Goal: Information Seeking & Learning: Learn about a topic

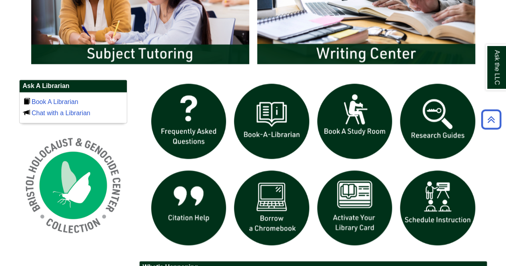
scroll to position [485, 0]
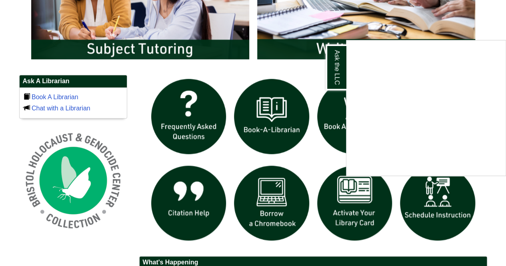
click at [446, 122] on div "Ask the LLC Content is loading..." at bounding box center [426, 108] width 160 height 136
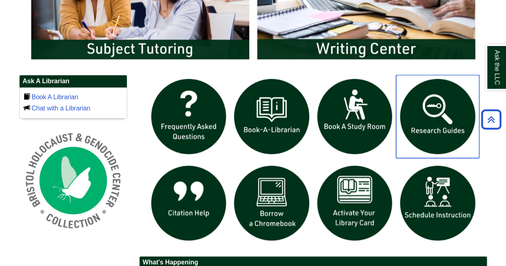
click at [425, 101] on img "slideshow" at bounding box center [437, 116] width 83 height 83
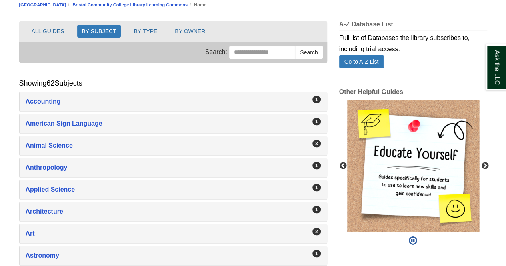
scroll to position [85, 0]
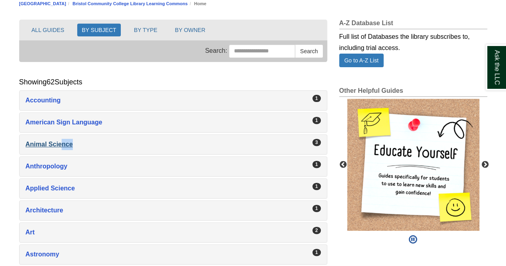
drag, startPoint x: 90, startPoint y: 137, endPoint x: 60, endPoint y: 141, distance: 29.9
click at [60, 141] on div "3 Animal Science , 3 guides" at bounding box center [173, 144] width 307 height 19
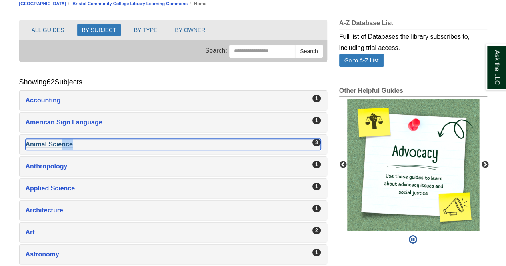
click at [60, 141] on div "Animal Science , 3 guides" at bounding box center [173, 144] width 295 height 11
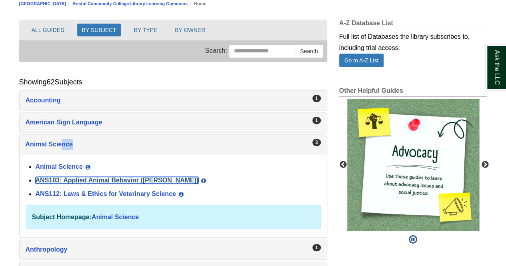
click at [88, 177] on link "ANS103: Applied Animal Behavior ([PERSON_NAME])" at bounding box center [117, 180] width 163 height 7
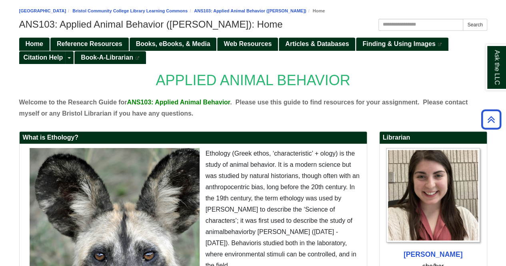
scroll to position [69, 0]
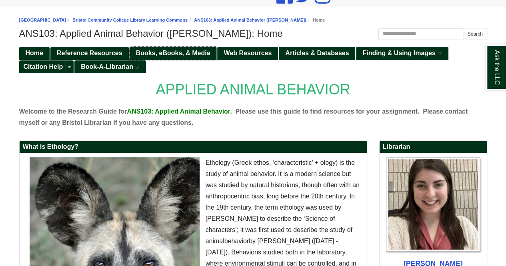
click at [208, 51] on span "Books, eBooks, & Media" at bounding box center [173, 53] width 74 height 7
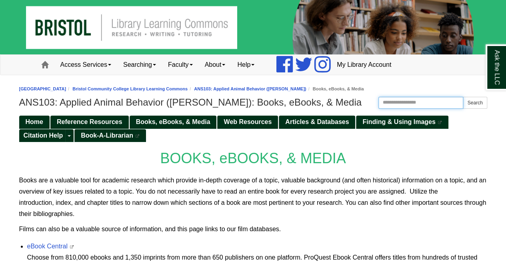
click at [387, 99] on input "Search this Guide" at bounding box center [420, 103] width 85 height 12
click at [387, 102] on input "Search this Guide" at bounding box center [420, 103] width 85 height 12
type input "******"
click at [462, 97] on button "Search" at bounding box center [474, 103] width 24 height 12
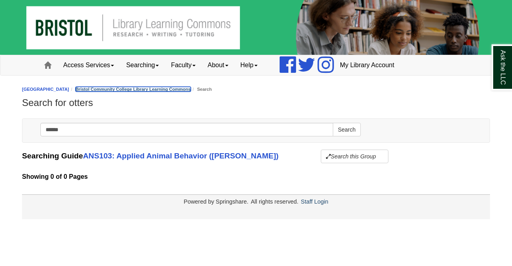
click at [116, 87] on link "Bristol Community College Library Learning Commons" at bounding box center [133, 89] width 115 height 5
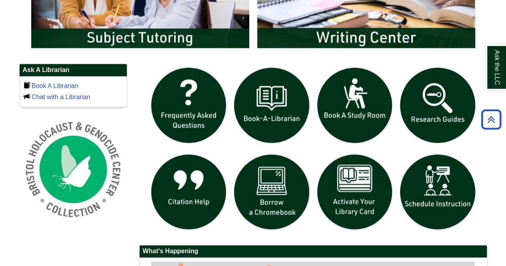
scroll to position [586, 0]
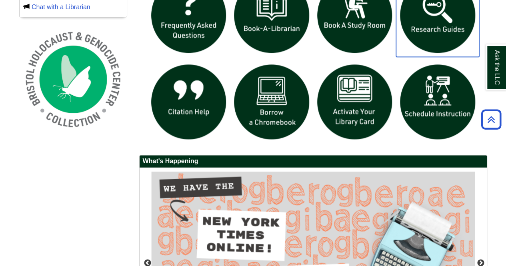
click at [413, 24] on img "slideshow" at bounding box center [437, 15] width 83 height 83
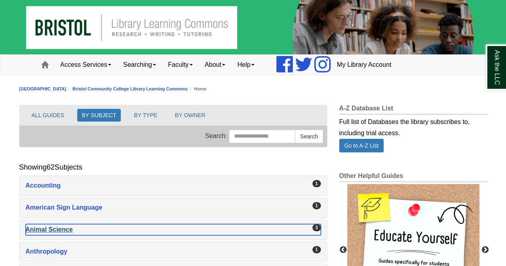
click at [74, 227] on div "Animal Science , 3 guides" at bounding box center [173, 229] width 295 height 11
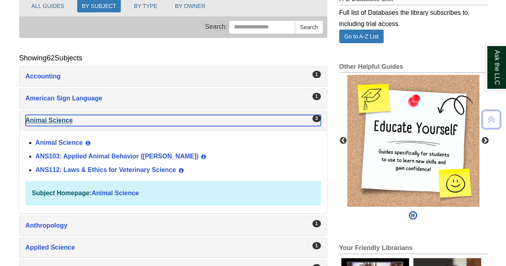
scroll to position [110, 0]
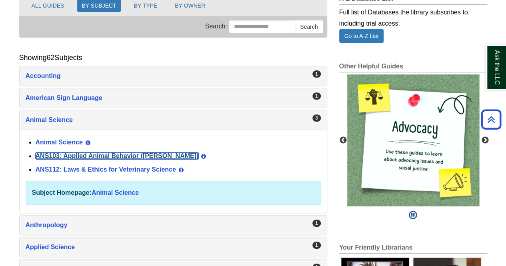
click at [70, 152] on link "ANS103: Applied Animal Behavior ([PERSON_NAME])" at bounding box center [117, 155] width 163 height 7
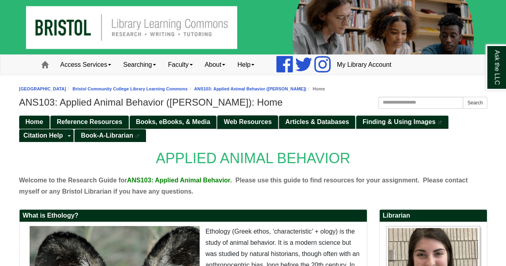
click at [253, 119] on span "Web Resources" at bounding box center [247, 121] width 48 height 7
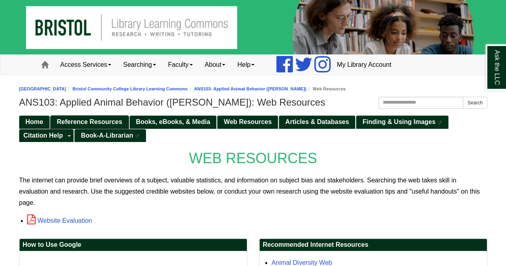
click at [119, 117] on link "Reference Resources" at bounding box center [89, 122] width 78 height 13
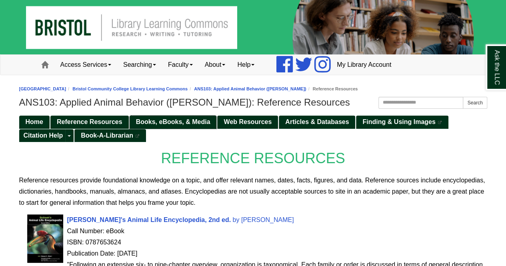
click at [156, 122] on span "Books, eBooks, & Media" at bounding box center [173, 121] width 74 height 7
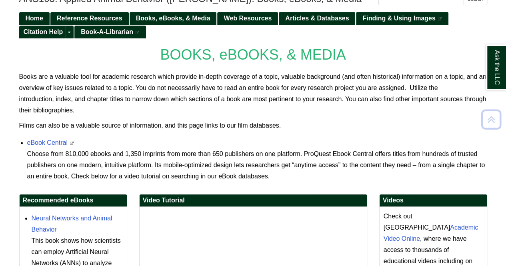
scroll to position [104, 0]
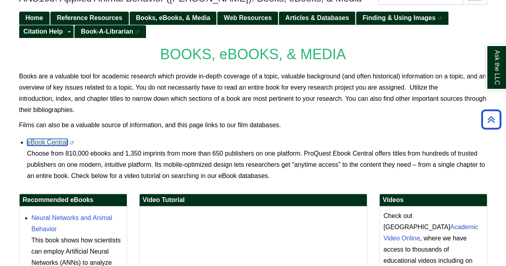
click at [53, 141] on link "eBook Central" at bounding box center [47, 142] width 40 height 7
click at [242, 14] on span "Web Resources" at bounding box center [247, 17] width 48 height 7
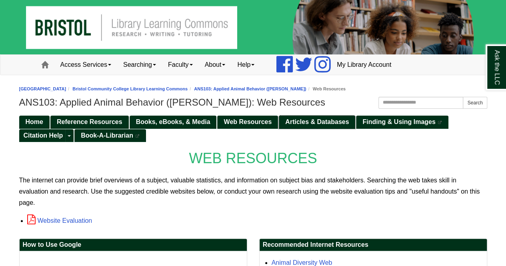
click at [291, 120] on span "Articles & Databases" at bounding box center [317, 121] width 64 height 7
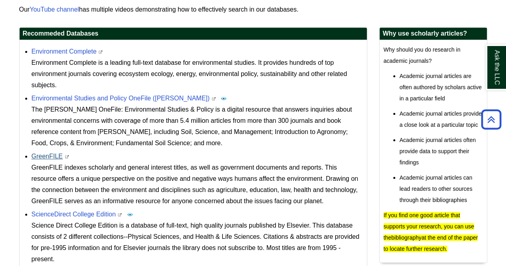
scroll to position [229, 0]
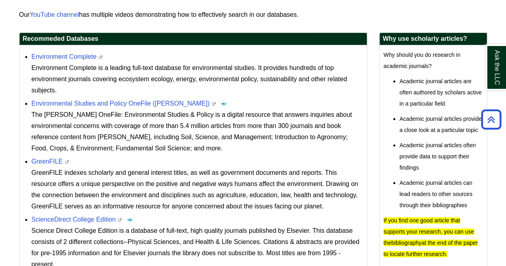
click at [73, 68] on div "Environment Complete is a leading full-text database for environmental studies.…" at bounding box center [197, 79] width 331 height 34
click at [65, 59] on link "Environment Complete" at bounding box center [64, 56] width 65 height 7
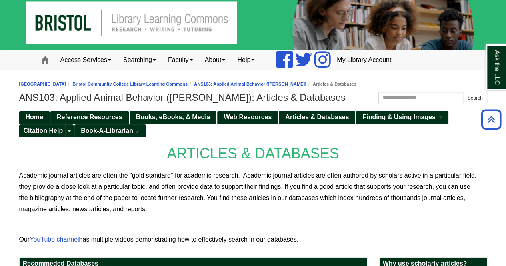
scroll to position [0, 0]
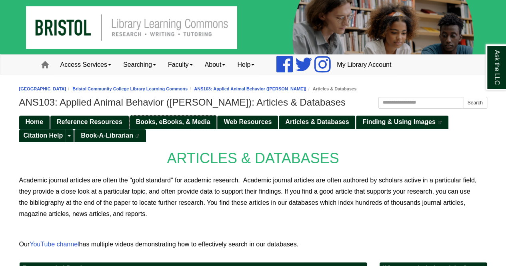
click at [162, 124] on span "Books, eBooks, & Media" at bounding box center [173, 121] width 74 height 7
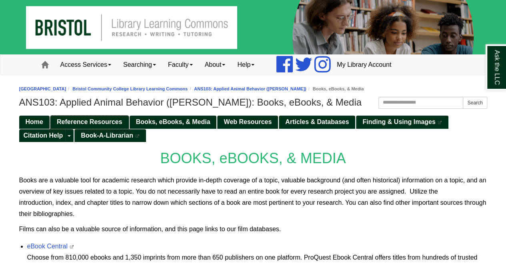
click at [112, 121] on span "Reference Resources" at bounding box center [90, 121] width 66 height 7
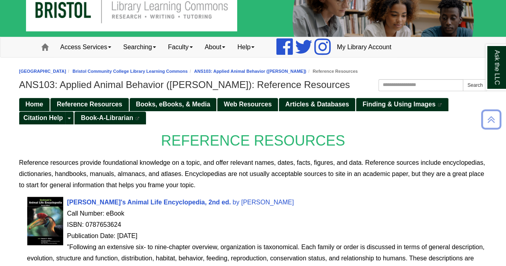
scroll to position [14, 0]
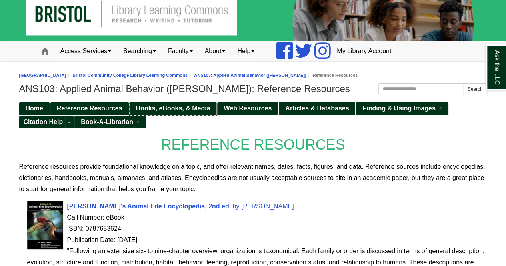
click at [197, 113] on link "Books, eBooks, & Media" at bounding box center [173, 108] width 87 height 13
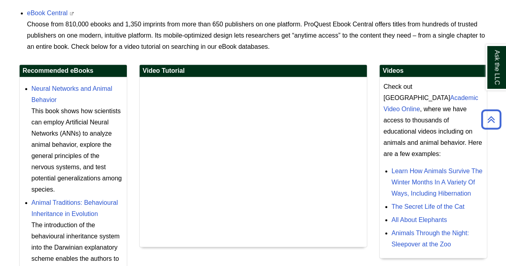
scroll to position [234, 0]
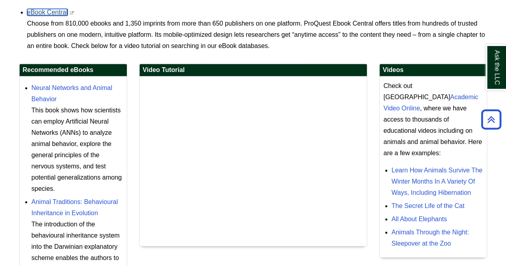
click at [52, 12] on link "eBook Central" at bounding box center [47, 12] width 40 height 7
